Goal: Find specific page/section: Find specific page/section

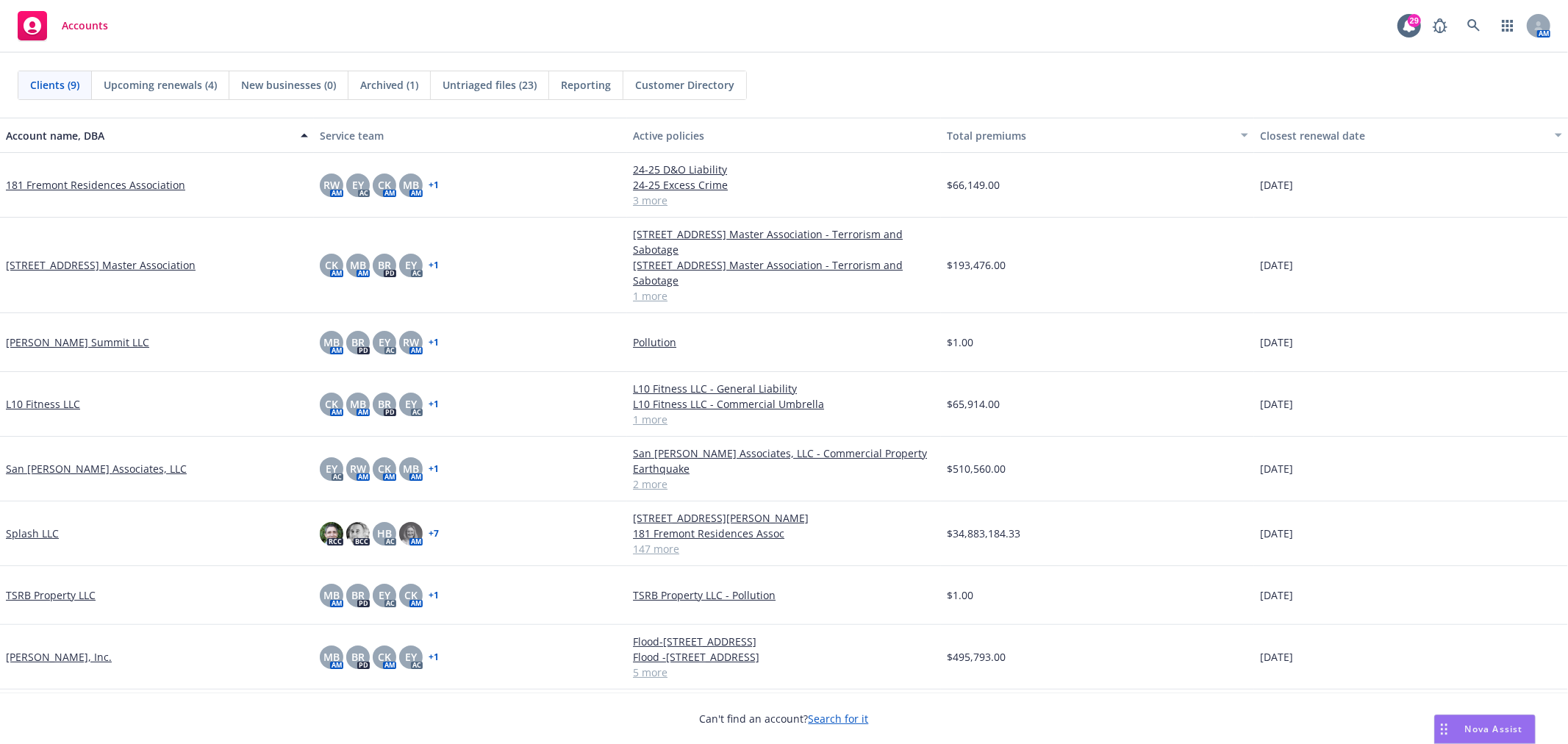
click at [37, 528] on link "Splash LLC" at bounding box center [32, 533] width 53 height 15
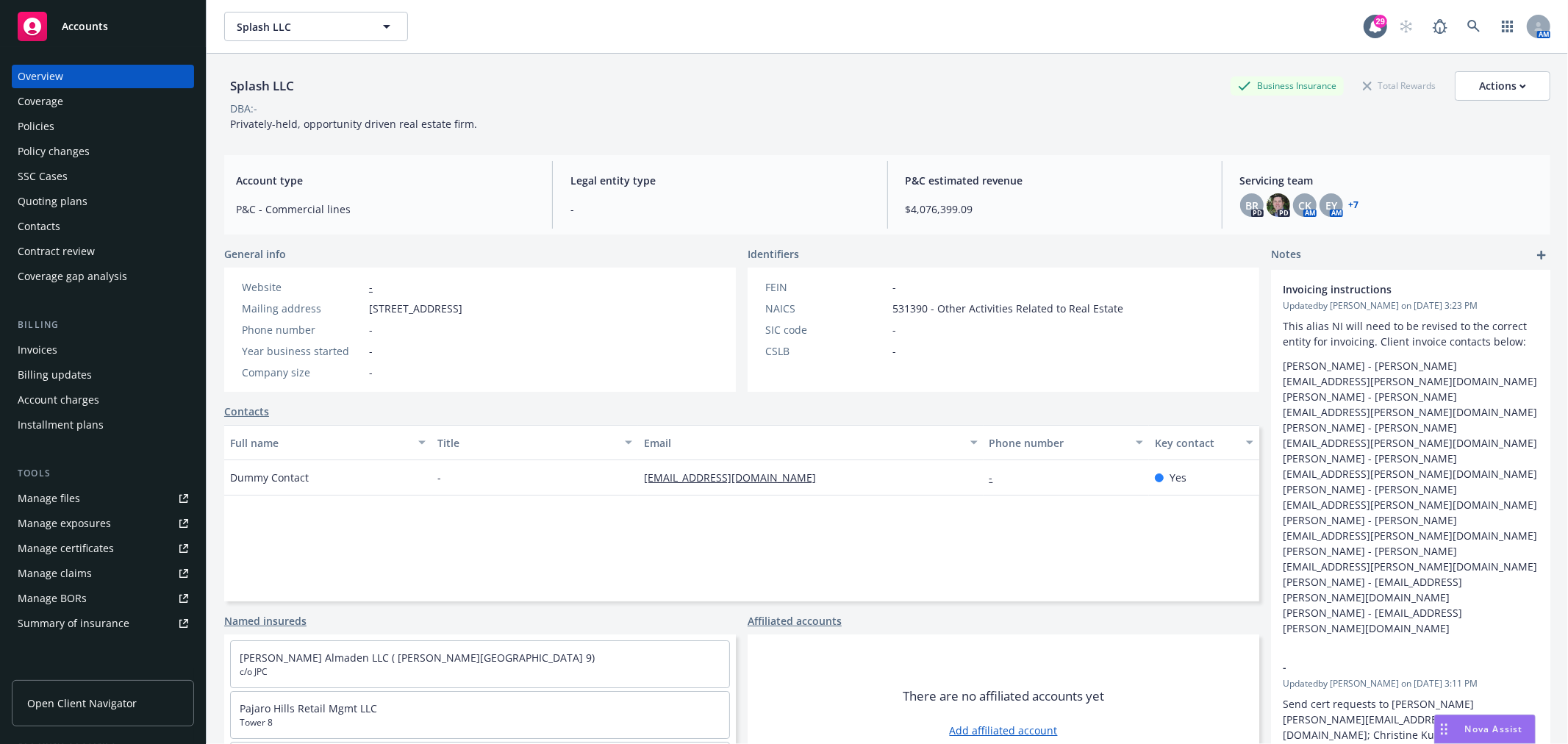
click at [101, 131] on div "Policies" at bounding box center [103, 127] width 171 height 24
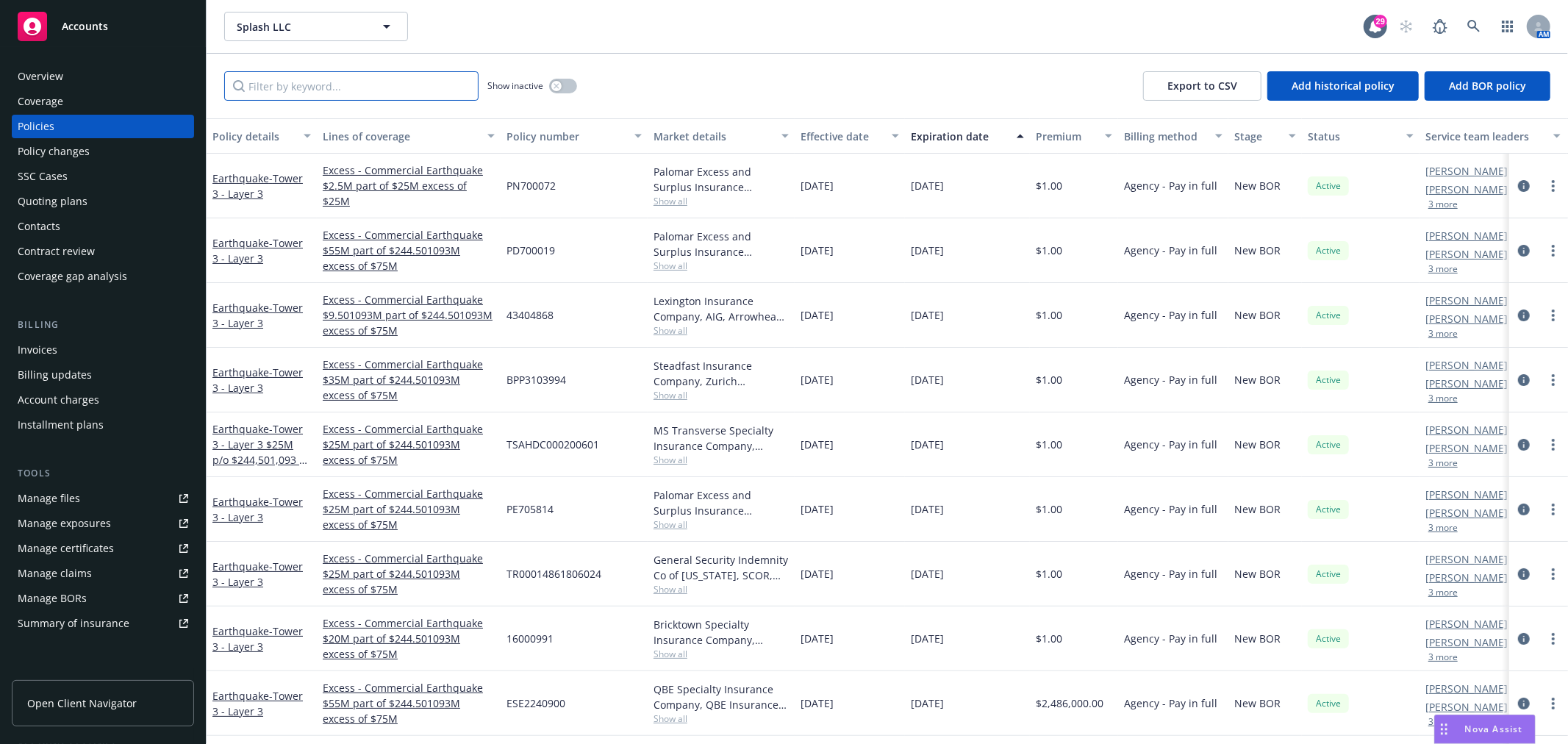
click at [437, 90] on input "Filter by keyword..." at bounding box center [351, 85] width 254 height 30
type input "flood"
